Goal: Task Accomplishment & Management: Use online tool/utility

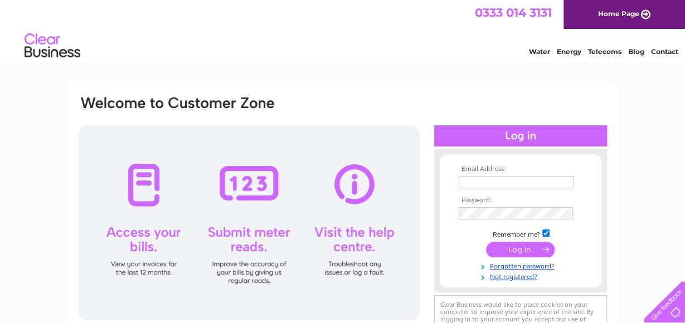
type input "[EMAIL_ADDRESS][DOMAIN_NAME]"
click at [534, 246] on input "submit" at bounding box center [520, 250] width 69 height 16
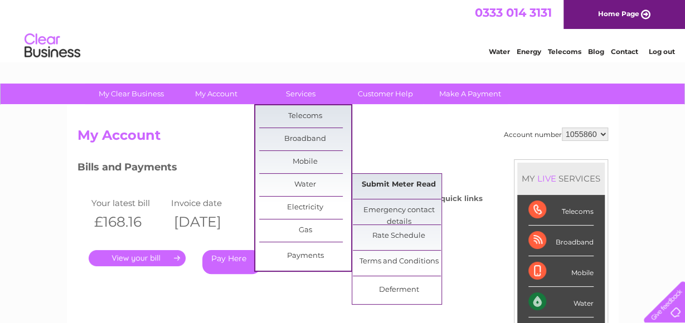
click at [417, 184] on link "Submit Meter Read" at bounding box center [399, 185] width 92 height 22
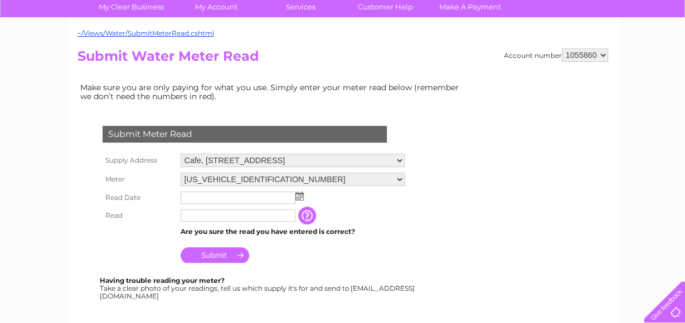
scroll to position [167, 0]
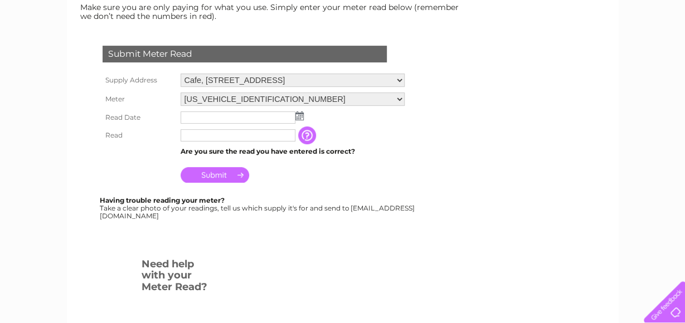
click at [296, 118] on img at bounding box center [299, 115] width 8 height 9
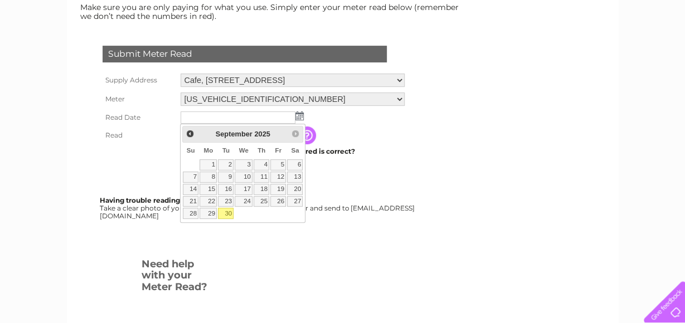
click at [230, 209] on link "30" at bounding box center [226, 213] width 16 height 11
type input "2025/09/30"
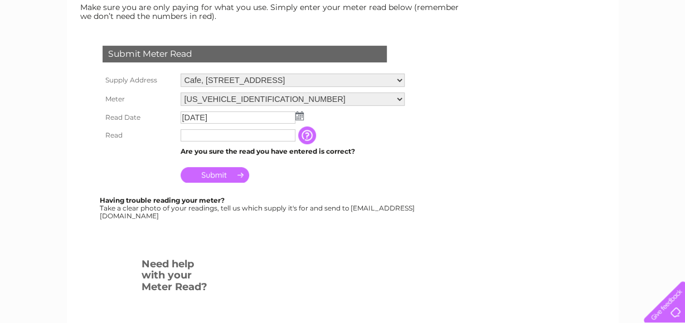
click at [254, 135] on input "text" at bounding box center [237, 135] width 115 height 12
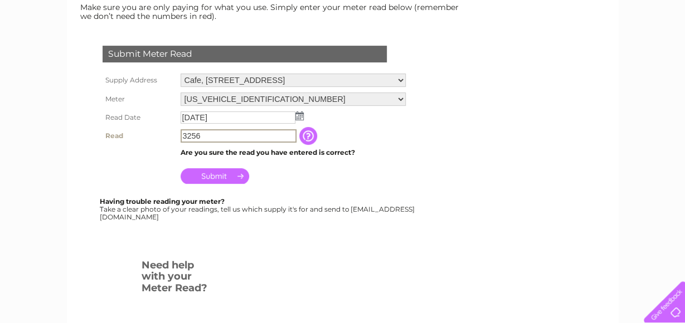
type input "3256"
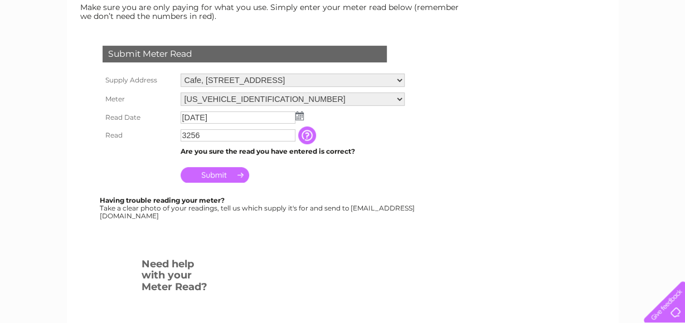
click at [227, 179] on input "Submit" at bounding box center [214, 175] width 69 height 16
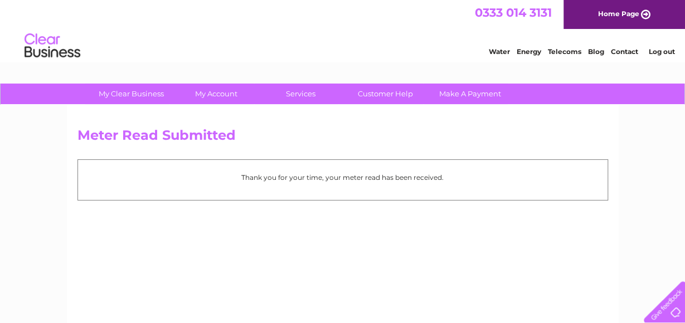
click at [660, 50] on link "Log out" at bounding box center [661, 51] width 26 height 8
